Goal: Complete application form

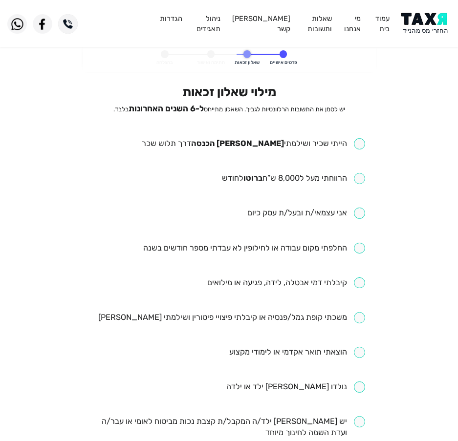
click at [304, 129] on div "מילוי שאלון זכאות יש לסמן את התשובות הרלוונטיות לגביך. השאלון מתייחס ל-6 השנים …" at bounding box center [229, 376] width 272 height 585
click at [304, 144] on input "checkbox" at bounding box center [253, 143] width 223 height 11
checkbox input "true"
click at [307, 180] on input "checkbox" at bounding box center [293, 178] width 143 height 11
checkbox input "true"
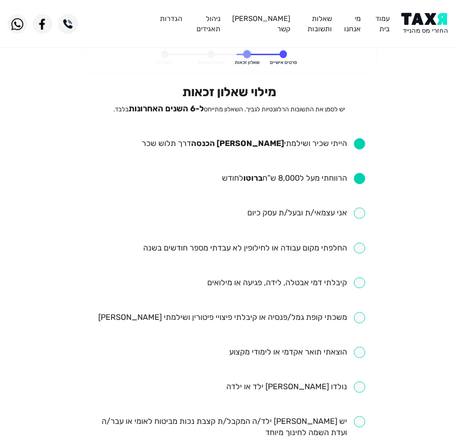
click at [284, 250] on input "checkbox" at bounding box center [254, 248] width 222 height 11
checkbox input "true"
click at [304, 276] on ul "הייתי שכיר ושילמתי [PERSON_NAME] הכנסה דרך תלוש שכר הרווחתי מעל ל8,000 ש”ח ברוט…" at bounding box center [229, 404] width 272 height 532
click at [309, 276] on ul "הייתי שכיר ושילמתי [PERSON_NAME] הכנסה דרך תלוש שכר הרווחתי מעל ל8,000 ש”ח ברוט…" at bounding box center [229, 404] width 272 height 532
click at [309, 285] on input "checkbox" at bounding box center [286, 282] width 158 height 11
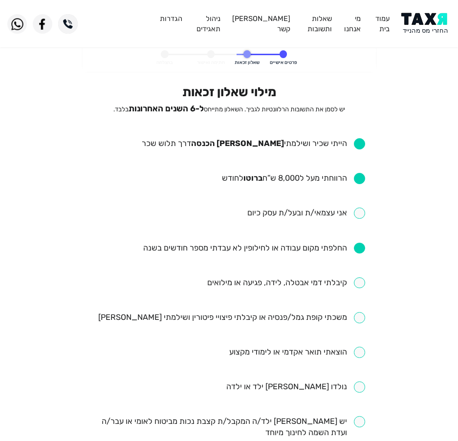
checkbox input "true"
click at [331, 319] on input "checkbox" at bounding box center [231, 317] width 267 height 11
checkbox input "true"
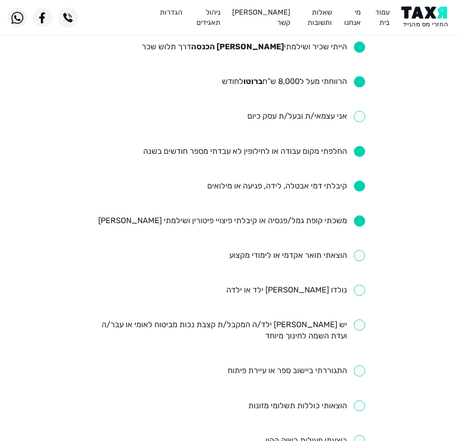
scroll to position [146, 0]
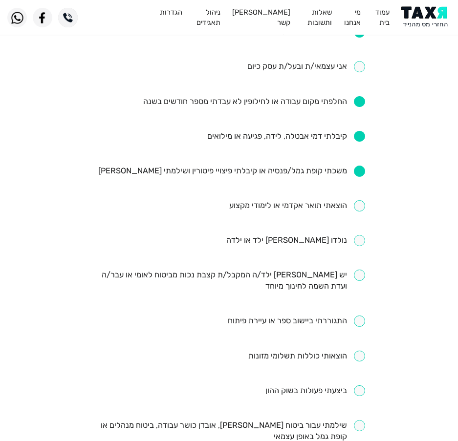
click at [249, 214] on ul "הייתי שכיר ושילמתי [PERSON_NAME] הכנסה דרך תלוש שכר הרווחתי מעל ל8,000 ש”ח ברוט…" at bounding box center [229, 258] width 272 height 532
click at [250, 202] on input "checkbox" at bounding box center [297, 205] width 136 height 11
checkbox input "true"
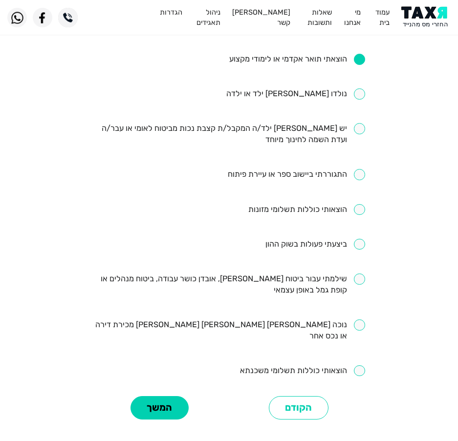
scroll to position [342, 0]
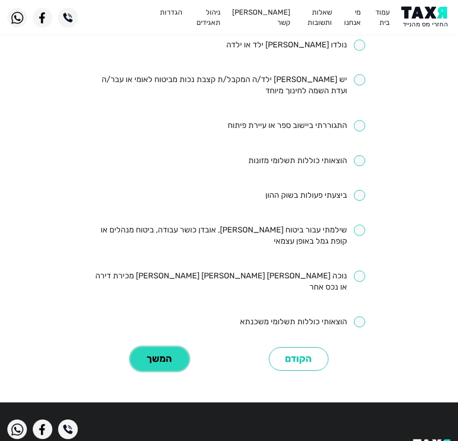
click at [158, 356] on button "המשך" at bounding box center [159, 359] width 58 height 24
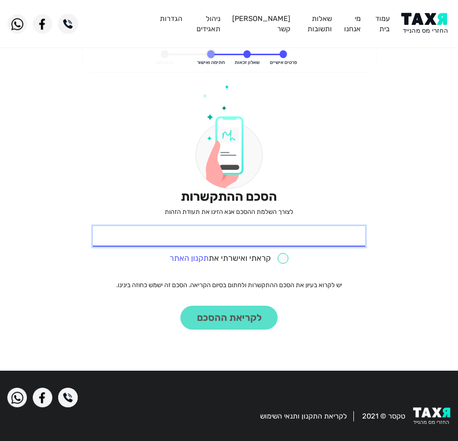
click at [266, 236] on input "* תעודת זהות" at bounding box center [229, 236] width 272 height 21
type input "313869695"
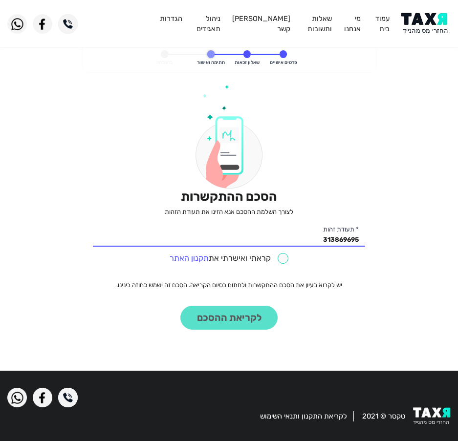
click at [278, 261] on input "checkbox" at bounding box center [228, 258] width 119 height 11
checkbox input "true"
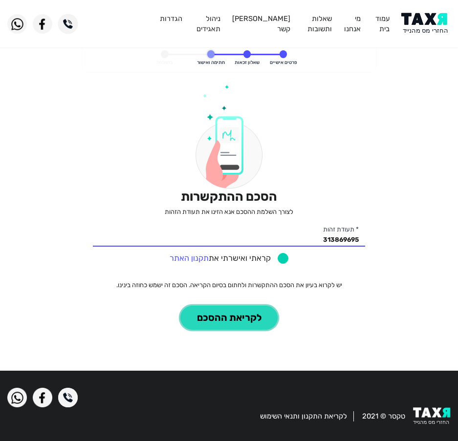
click at [217, 313] on button "לקריאת ההסכם" at bounding box center [228, 318] width 97 height 24
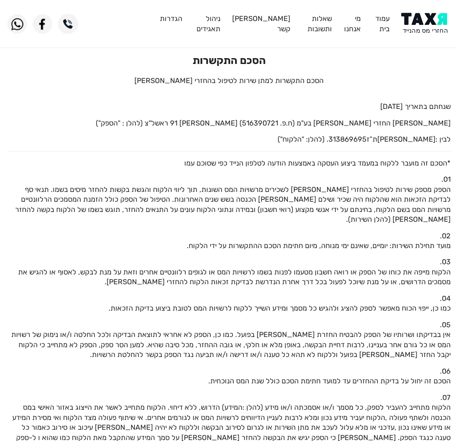
click at [425, 21] on img at bounding box center [425, 24] width 49 height 22
